Goal: Check status: Check status

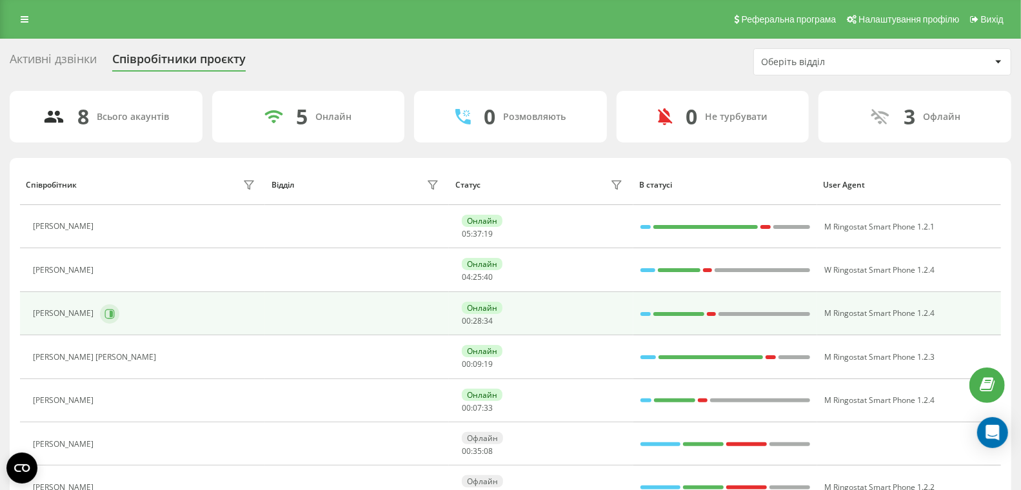
click at [104, 313] on icon at bounding box center [109, 314] width 10 height 10
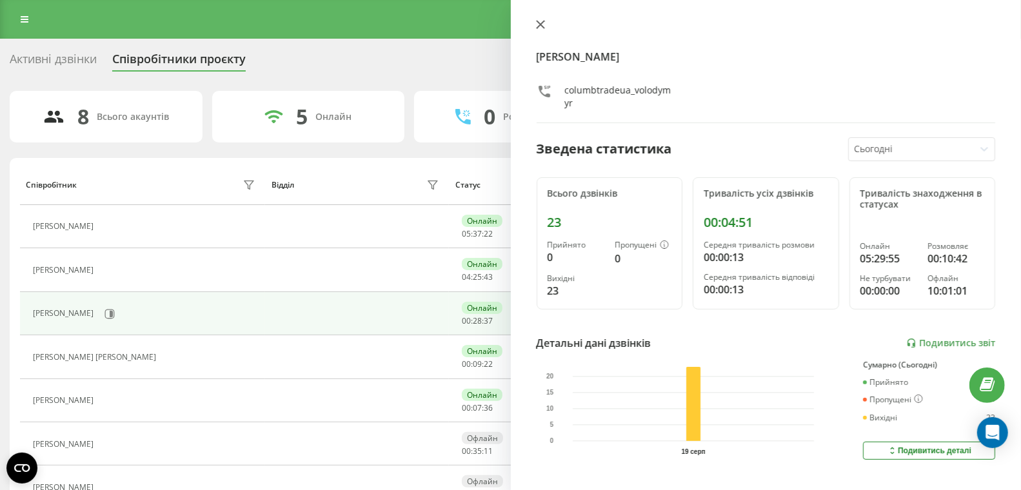
click at [537, 26] on icon at bounding box center [540, 25] width 8 height 8
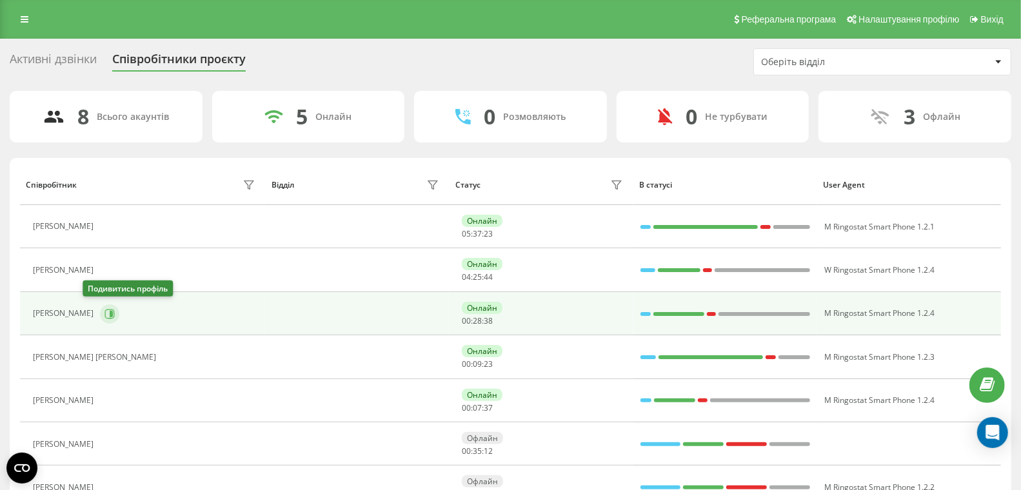
click at [110, 312] on icon at bounding box center [111, 313] width 3 height 6
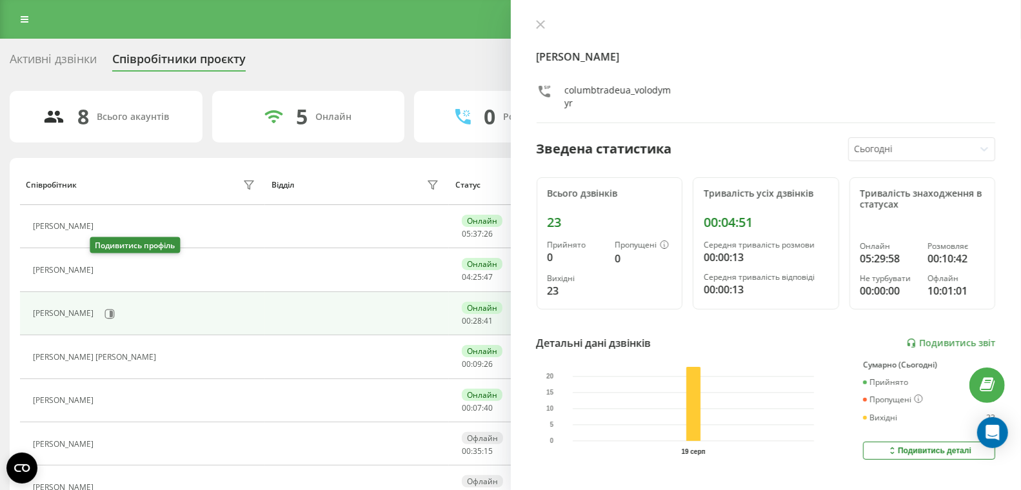
click at [108, 267] on icon at bounding box center [109, 270] width 3 height 6
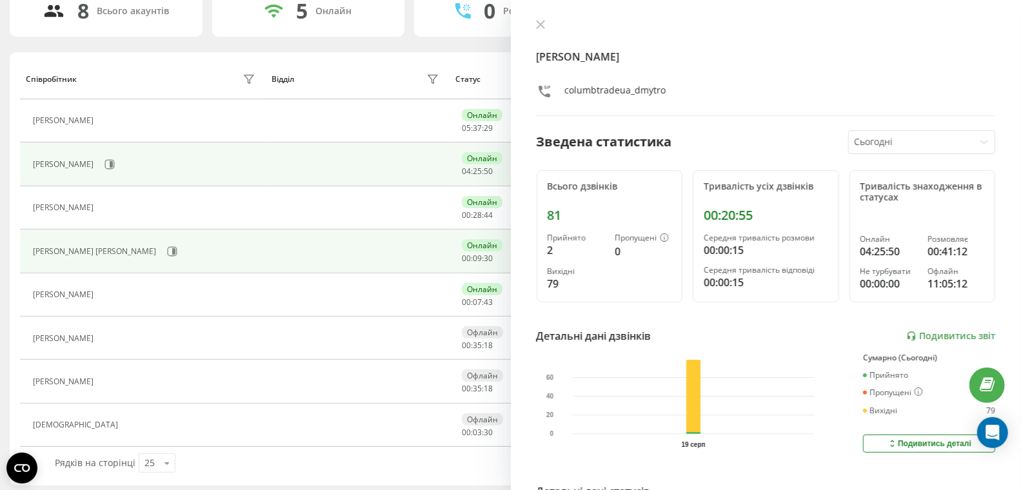
scroll to position [107, 0]
click at [167, 250] on icon at bounding box center [172, 250] width 10 height 10
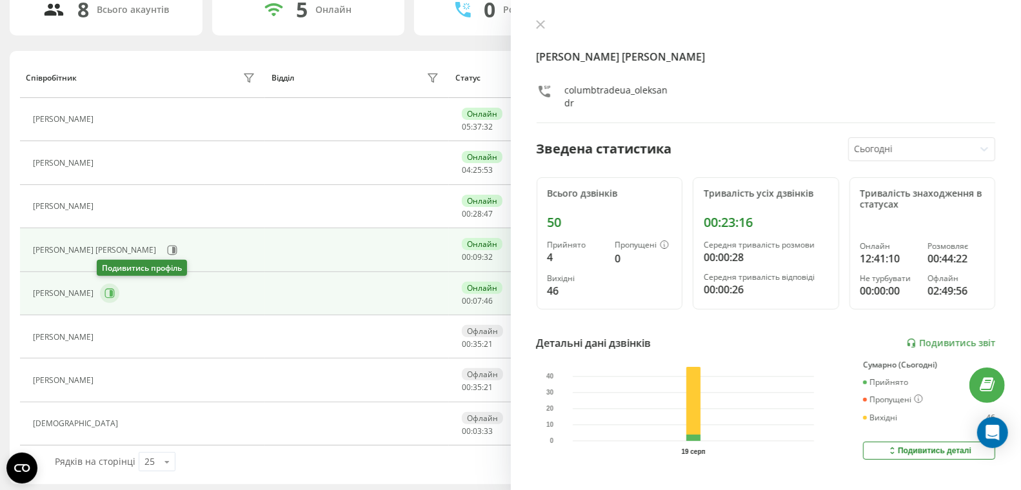
click at [101, 292] on button at bounding box center [109, 293] width 19 height 19
